Goal: Complete application form

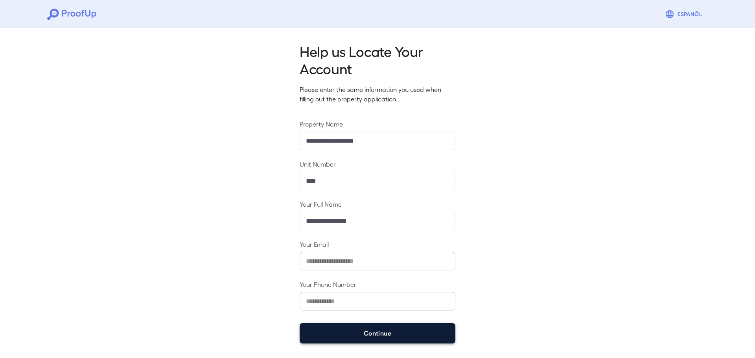
click at [378, 338] on button "Continue" at bounding box center [378, 333] width 156 height 20
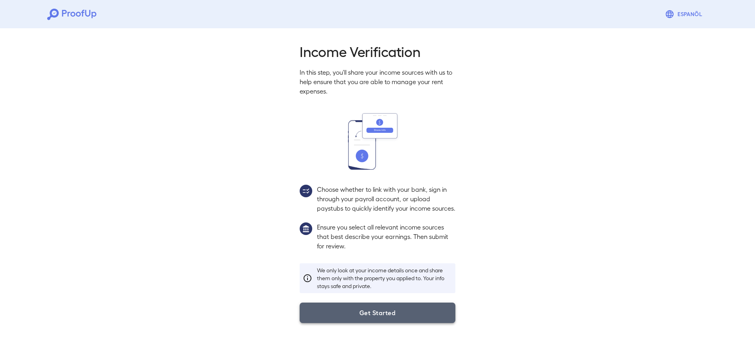
click at [423, 323] on button "Get Started" at bounding box center [378, 313] width 156 height 20
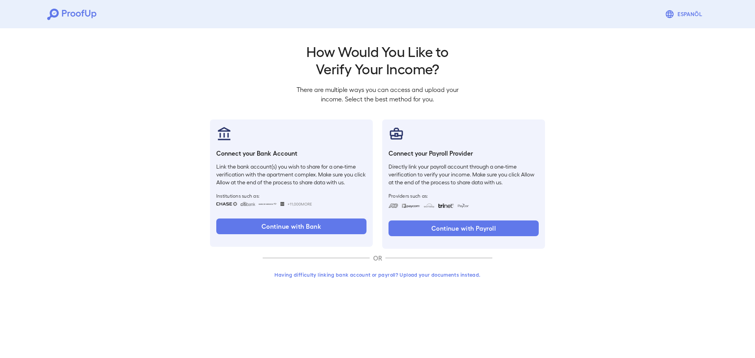
click at [371, 273] on button "Having difficulty linking bank account or payroll? Upload your documents instea…" at bounding box center [378, 275] width 230 height 14
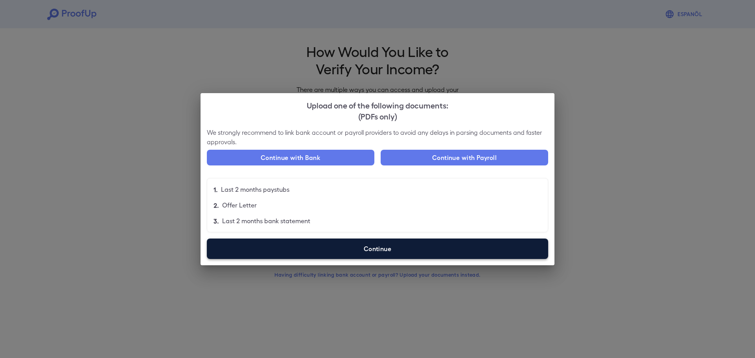
click at [381, 244] on label "Continue" at bounding box center [377, 249] width 341 height 20
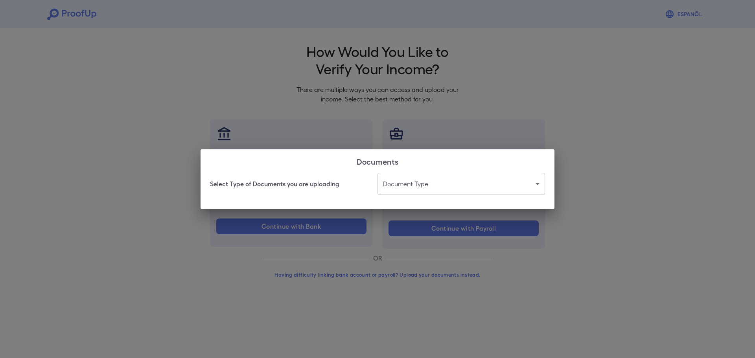
click at [411, 173] on body "Espanõl Go back How Would You Like to Verify Your Income? There are multiple wa…" at bounding box center [377, 150] width 755 height 300
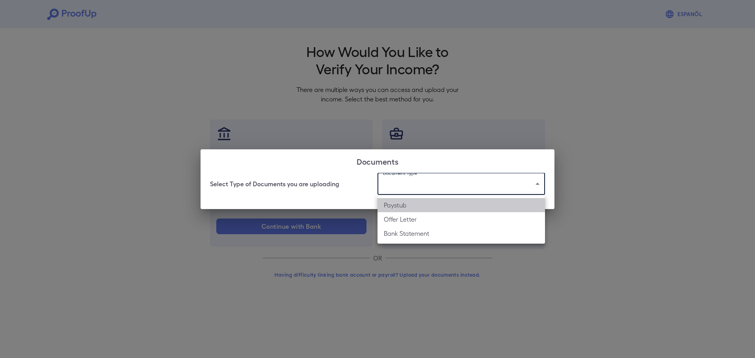
click at [401, 206] on li "Paystub" at bounding box center [460, 205] width 167 height 14
type input "*******"
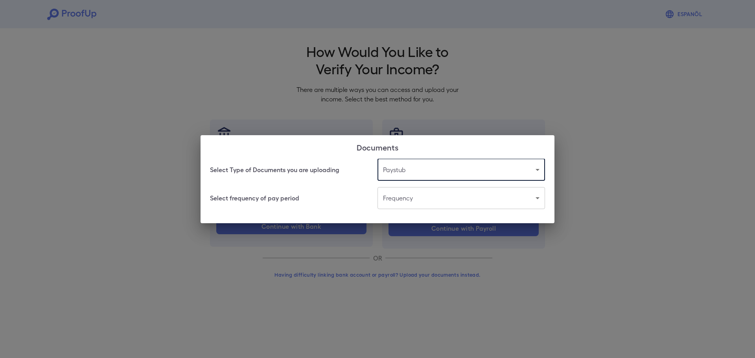
click at [395, 197] on body "Espanõl Go back How Would You Like to Verify Your Income? There are multiple wa…" at bounding box center [377, 150] width 755 height 300
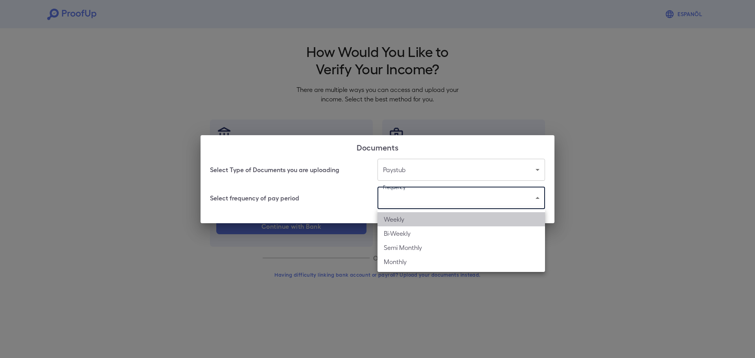
drag, startPoint x: 395, startPoint y: 224, endPoint x: 430, endPoint y: 200, distance: 43.0
click at [395, 224] on li "Weekly" at bounding box center [460, 219] width 167 height 14
type input "******"
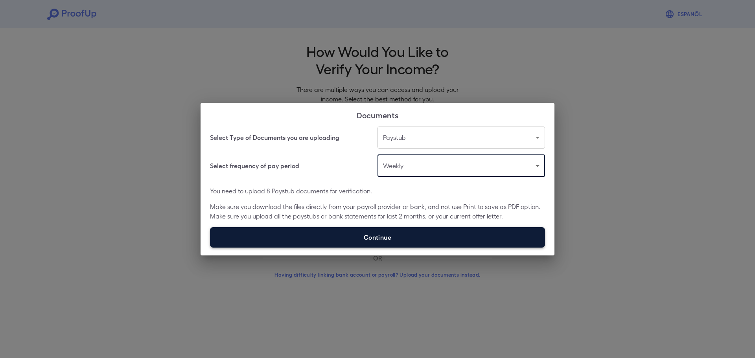
click at [375, 241] on label "Continue" at bounding box center [377, 237] width 335 height 20
click at [210, 247] on input "Continue" at bounding box center [210, 247] width 0 height 0
type input "**********"
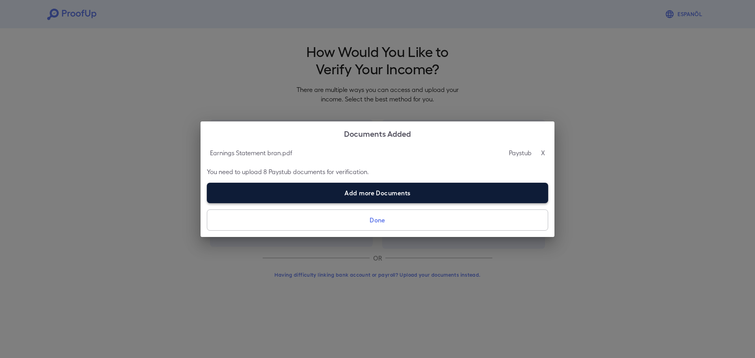
click at [375, 192] on label "Add more Documents" at bounding box center [377, 193] width 341 height 20
click at [207, 203] on input "Add more Documents" at bounding box center [207, 203] width 0 height 0
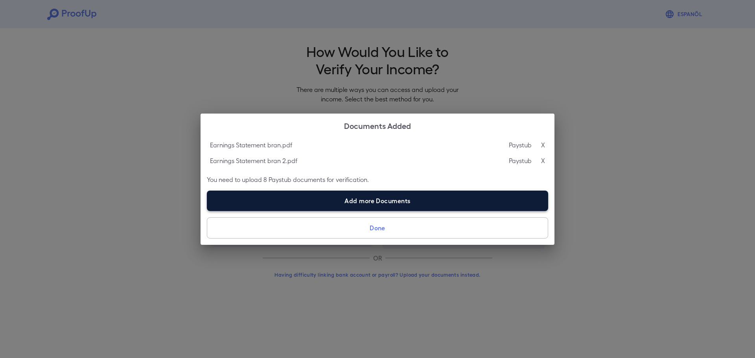
click at [411, 203] on label "Add more Documents" at bounding box center [377, 201] width 341 height 20
click at [207, 211] on input "Add more Documents" at bounding box center [207, 211] width 0 height 0
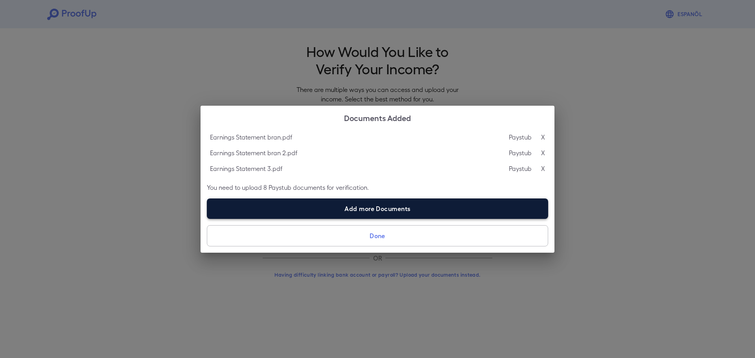
click at [413, 209] on label "Add more Documents" at bounding box center [377, 209] width 341 height 20
click at [207, 219] on input "Add more Documents" at bounding box center [207, 219] width 0 height 0
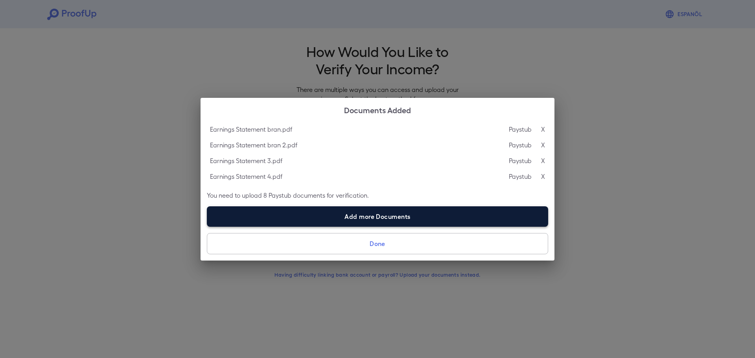
click at [419, 215] on label "Add more Documents" at bounding box center [377, 216] width 341 height 20
click at [207, 226] on input "Add more Documents" at bounding box center [207, 226] width 0 height 0
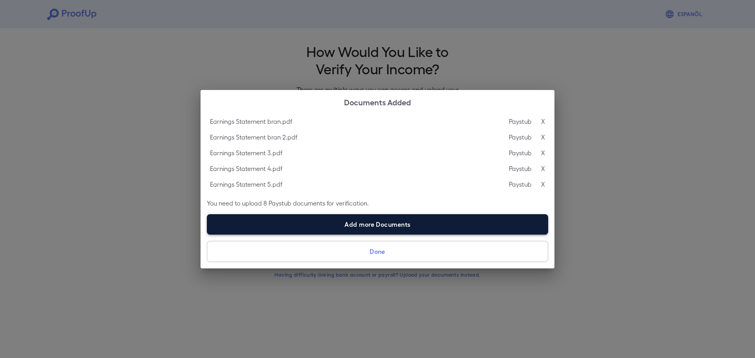
click at [429, 224] on label "Add more Documents" at bounding box center [377, 224] width 341 height 20
click at [207, 234] on input "Add more Documents" at bounding box center [207, 234] width 0 height 0
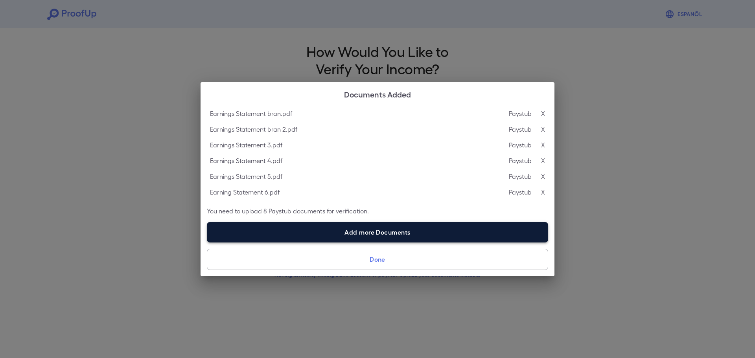
click at [424, 234] on label "Add more Documents" at bounding box center [377, 232] width 341 height 20
click at [207, 242] on input "Add more Documents" at bounding box center [207, 242] width 0 height 0
type input "**********"
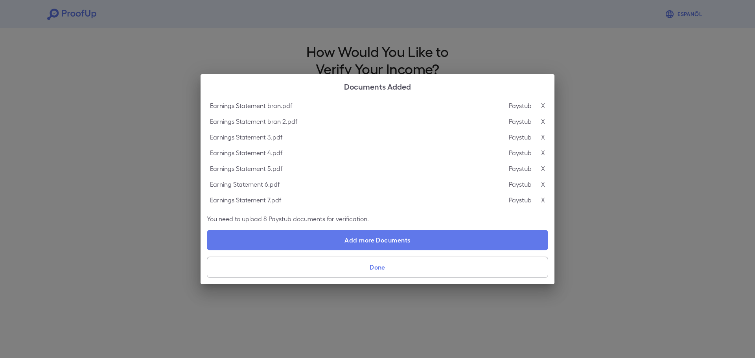
click at [385, 267] on button "Done" at bounding box center [377, 267] width 341 height 21
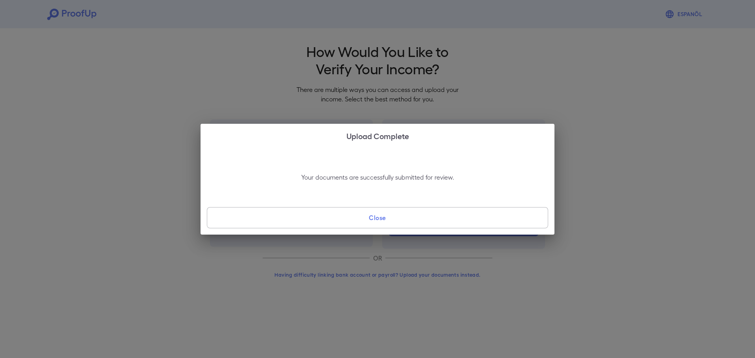
click at [404, 223] on button "Close" at bounding box center [377, 217] width 341 height 21
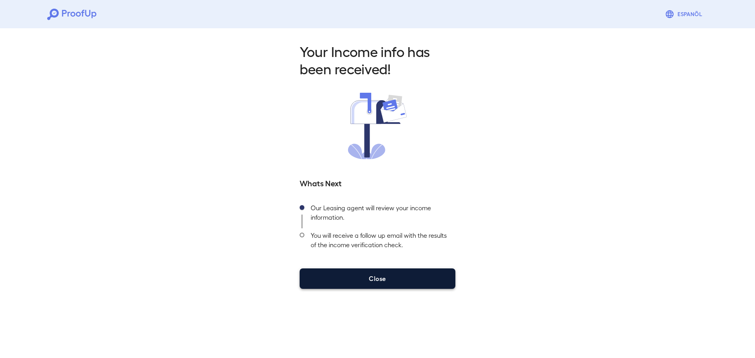
click at [381, 284] on button "Close" at bounding box center [378, 278] width 156 height 20
